Goal: Book appointment/travel/reservation

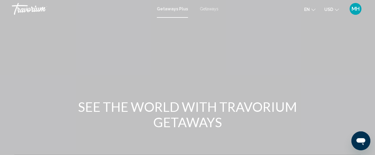
click at [331, 9] on span "USD" at bounding box center [328, 9] width 9 height 5
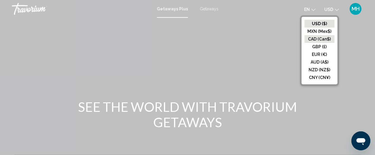
click at [321, 37] on button "CAD (Can$)" at bounding box center [319, 39] width 30 height 8
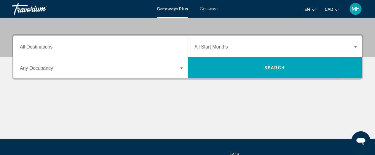
scroll to position [121, 0]
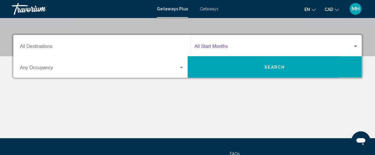
click at [223, 46] on span "Search widget" at bounding box center [273, 47] width 158 height 5
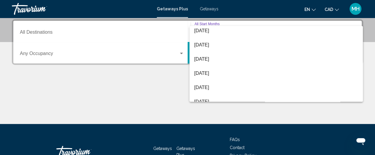
scroll to position [47, 0]
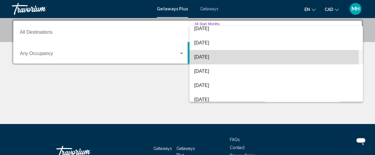
click at [232, 58] on span "[DATE]" at bounding box center [276, 57] width 164 height 14
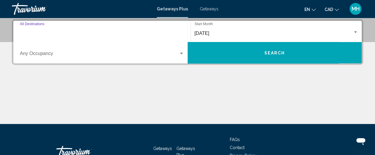
click at [103, 35] on input "Destination All Destinations" at bounding box center [102, 33] width 164 height 5
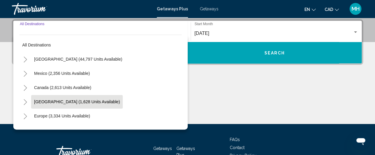
click at [79, 100] on span "[GEOGRAPHIC_DATA] (1,628 units available)" at bounding box center [77, 102] width 86 height 5
type input "**********"
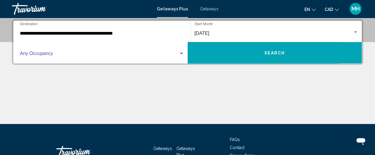
click at [68, 55] on span "Search widget" at bounding box center [99, 54] width 159 height 5
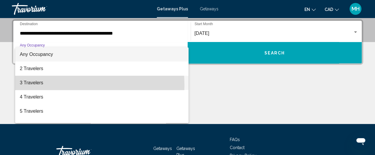
click at [35, 85] on span "3 Travelers" at bounding box center [102, 83] width 164 height 14
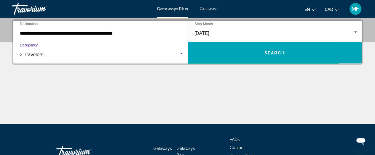
click at [271, 55] on button "Search" at bounding box center [275, 52] width 174 height 21
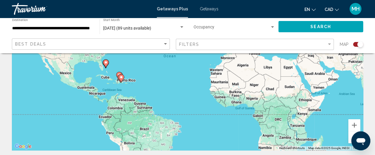
scroll to position [88, 0]
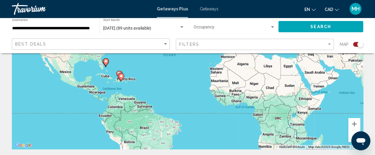
click at [135, 86] on div "To activate drag with keyboard, press Alt + Enter. Once in keyboard drag state,…" at bounding box center [187, 61] width 351 height 178
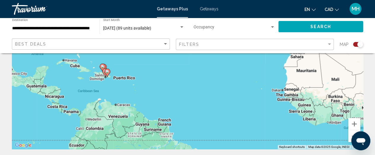
click at [105, 85] on div "To activate drag with keyboard, press Alt + Enter. Once in keyboard drag state,…" at bounding box center [187, 61] width 351 height 178
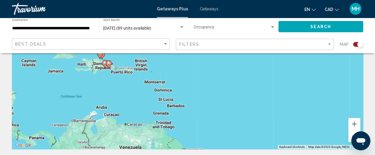
click at [105, 85] on div "To activate drag with keyboard, press Alt + Enter. Once in keyboard drag state,…" at bounding box center [187, 61] width 351 height 178
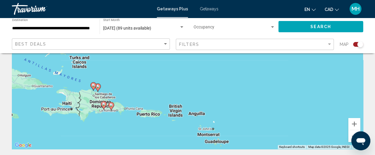
drag, startPoint x: 114, startPoint y: 79, endPoint x: 113, endPoint y: 139, distance: 59.3
click at [113, 139] on div "To activate drag with keyboard, press Alt + Enter. Once in keyboard drag state,…" at bounding box center [187, 61] width 351 height 178
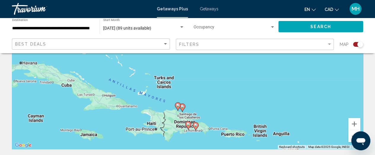
drag, startPoint x: 86, startPoint y: 133, endPoint x: 178, endPoint y: 157, distance: 95.8
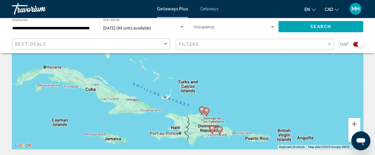
drag, startPoint x: 131, startPoint y: 133, endPoint x: 156, endPoint y: 141, distance: 26.2
click at [156, 141] on div "To activate drag with keyboard, press Alt + Enter. Once in keyboard drag state,…" at bounding box center [187, 61] width 351 height 178
click at [67, 31] on div "**********" at bounding box center [52, 27] width 81 height 16
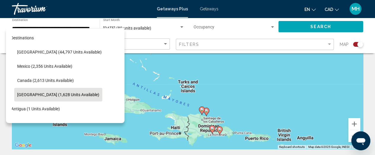
scroll to position [0, 9]
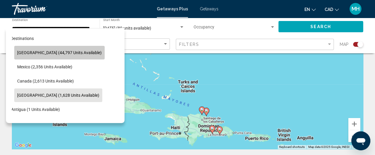
click at [67, 56] on button "[GEOGRAPHIC_DATA] (44,797 units available)" at bounding box center [59, 53] width 90 height 14
type input "**********"
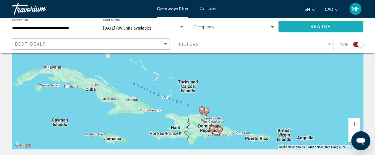
click at [302, 23] on button "Search" at bounding box center [320, 26] width 85 height 11
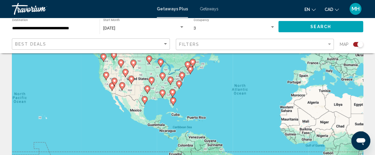
scroll to position [39, 0]
